Goal: Task Accomplishment & Management: Manage account settings

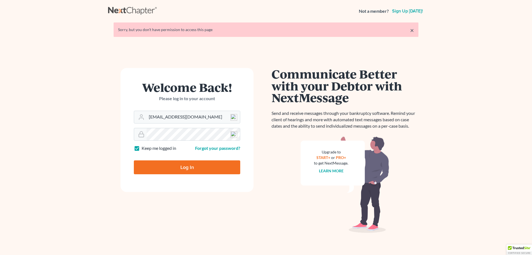
click at [161, 166] on input "Log In" at bounding box center [187, 167] width 106 height 14
type input "Thinking..."
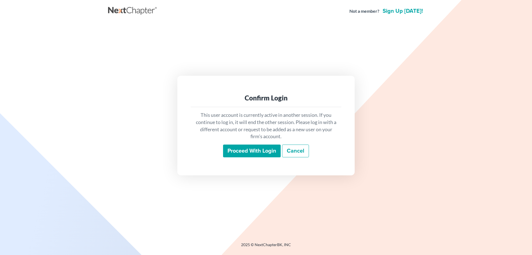
click at [241, 150] on input "Proceed with login" at bounding box center [252, 150] width 58 height 13
